Goal: Communication & Community: Answer question/provide support

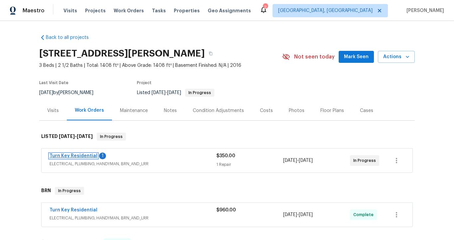
click at [73, 154] on link "Turn Key Residential" at bounding box center [73, 155] width 48 height 5
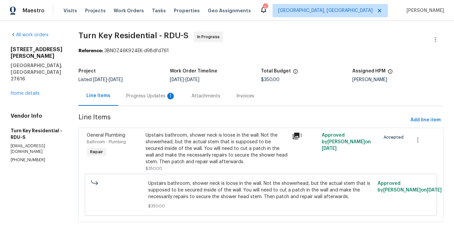
scroll to position [13, 0]
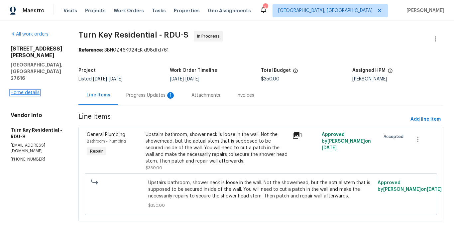
click at [35, 90] on link "Home details" at bounding box center [25, 92] width 29 height 5
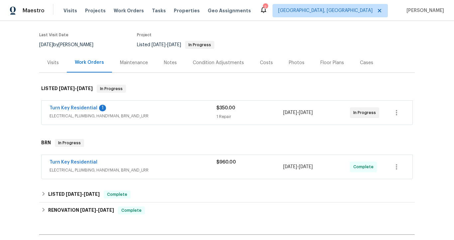
scroll to position [49, 0]
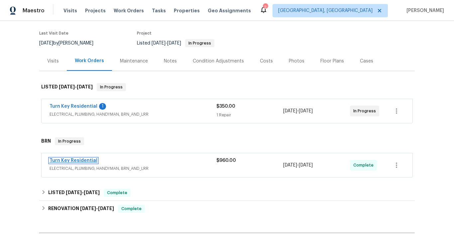
click at [86, 160] on link "Turn Key Residential" at bounding box center [73, 160] width 48 height 5
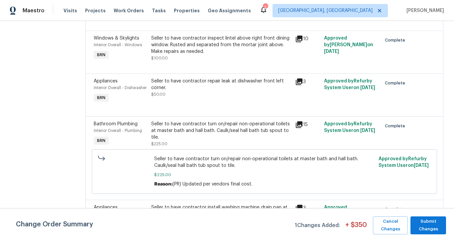
scroll to position [402, 0]
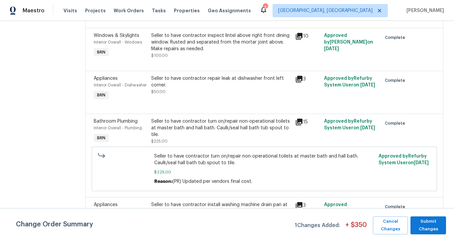
click at [298, 126] on icon at bounding box center [299, 122] width 8 height 8
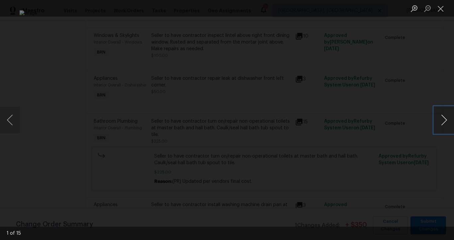
click at [438, 120] on button "Next image" at bounding box center [444, 120] width 20 height 27
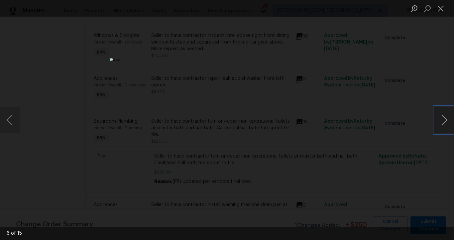
click at [438, 120] on button "Next image" at bounding box center [444, 120] width 20 height 27
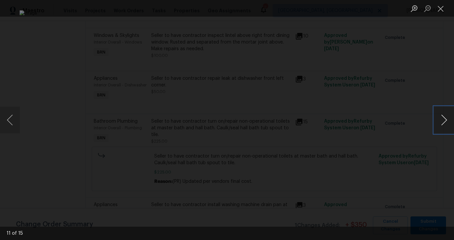
click at [438, 120] on button "Next image" at bounding box center [444, 120] width 20 height 27
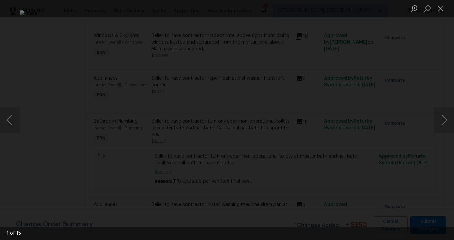
click at [419, 83] on div "Lightbox" at bounding box center [227, 120] width 454 height 240
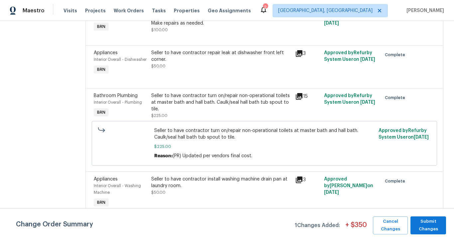
scroll to position [449, 0]
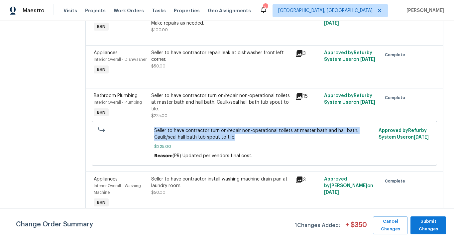
drag, startPoint x: 158, startPoint y: 123, endPoint x: 258, endPoint y: 134, distance: 100.6
click at [258, 135] on div "Seller to have contractor turn on/repair non-operational toilets at master bath…" at bounding box center [264, 143] width 345 height 45
copy span "Seller to have contractor turn on/repair non-operational toilets at master bath…"
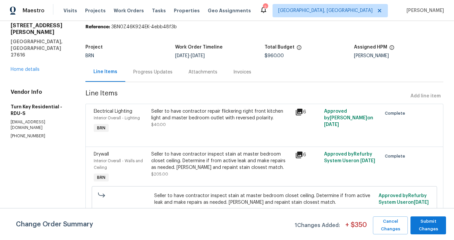
scroll to position [0, 0]
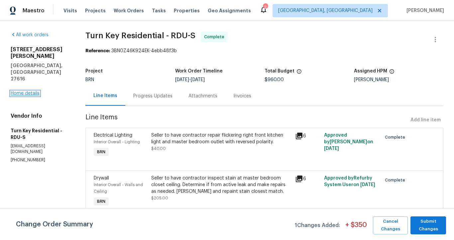
click at [32, 91] on link "Home details" at bounding box center [25, 93] width 29 height 5
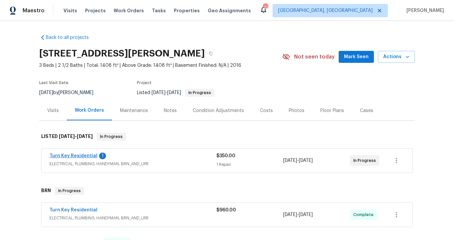
click at [73, 158] on span "Turn Key Residential" at bounding box center [73, 155] width 48 height 7
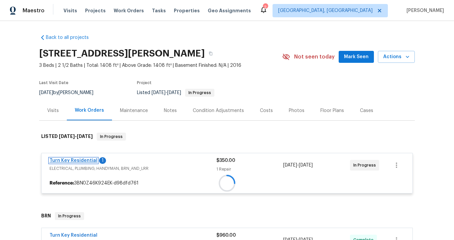
click at [73, 158] on span "Turn Key Residential" at bounding box center [73, 160] width 48 height 7
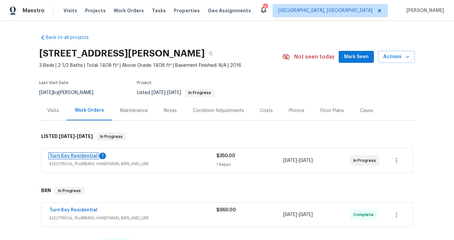
click at [73, 158] on link "Turn Key Residential" at bounding box center [73, 155] width 48 height 5
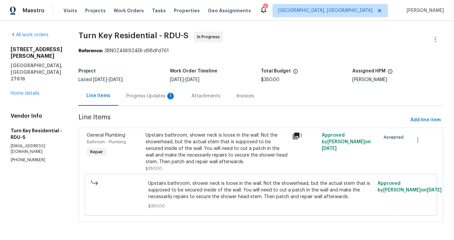
click at [166, 95] on div "Progress Updates 1" at bounding box center [150, 96] width 49 height 7
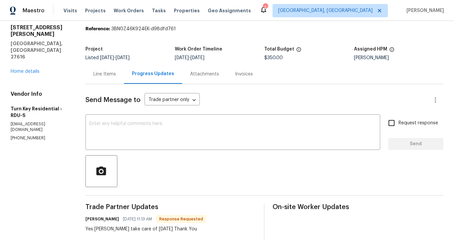
scroll to position [21, 0]
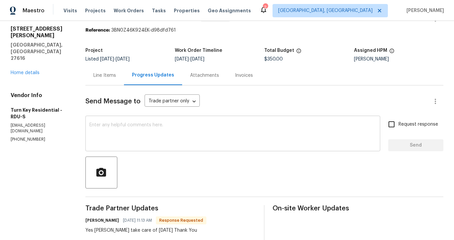
click at [141, 126] on textarea at bounding box center [232, 134] width 287 height 23
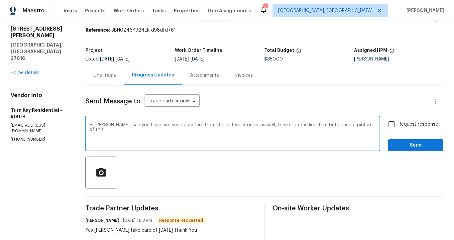
paste textarea "Seller to have contractor turn on/repair non-operational toilets at master bath…"
click at [369, 125] on textarea "Hi Maria, can you have him send a picture from the last work order as well, I s…" at bounding box center [232, 134] width 287 height 23
type textarea "Hi Maria, can you have him send a picture from the last work order as well, I s…"
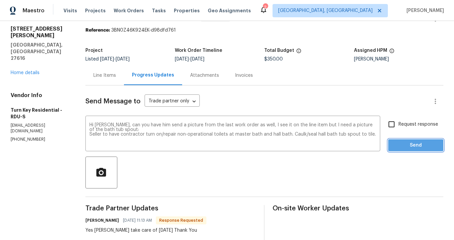
click at [416, 146] on span "Send" at bounding box center [415, 145] width 45 height 8
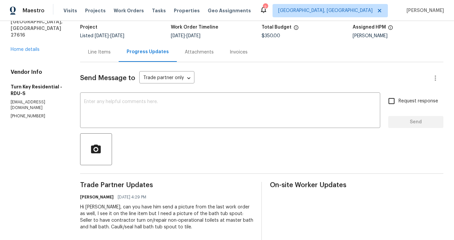
scroll to position [0, 0]
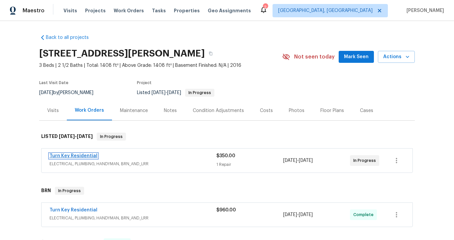
click at [87, 156] on link "Turn Key Residential" at bounding box center [73, 155] width 48 height 5
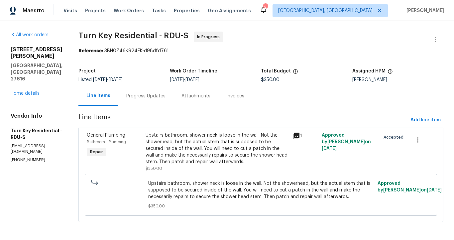
click at [159, 96] on div "Progress Updates" at bounding box center [145, 96] width 39 height 7
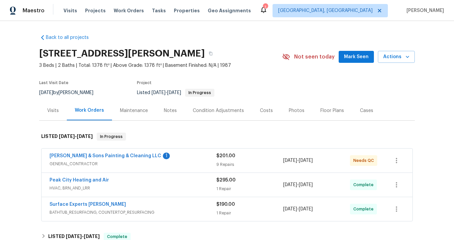
click at [162, 179] on div "Peak City Heating and Air" at bounding box center [132, 181] width 167 height 8
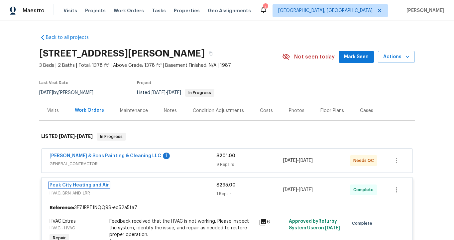
click at [102, 185] on link "Peak City Heating and Air" at bounding box center [78, 185] width 59 height 5
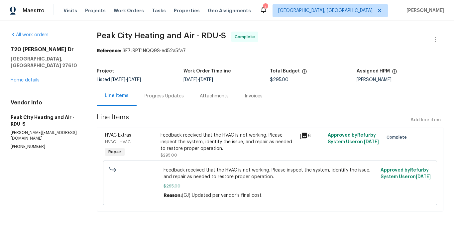
click at [245, 95] on div "Invoices" at bounding box center [253, 96] width 18 height 7
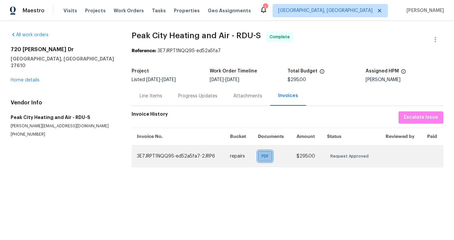
click at [262, 156] on span "PDF" at bounding box center [266, 156] width 10 height 7
